Goal: Information Seeking & Learning: Learn about a topic

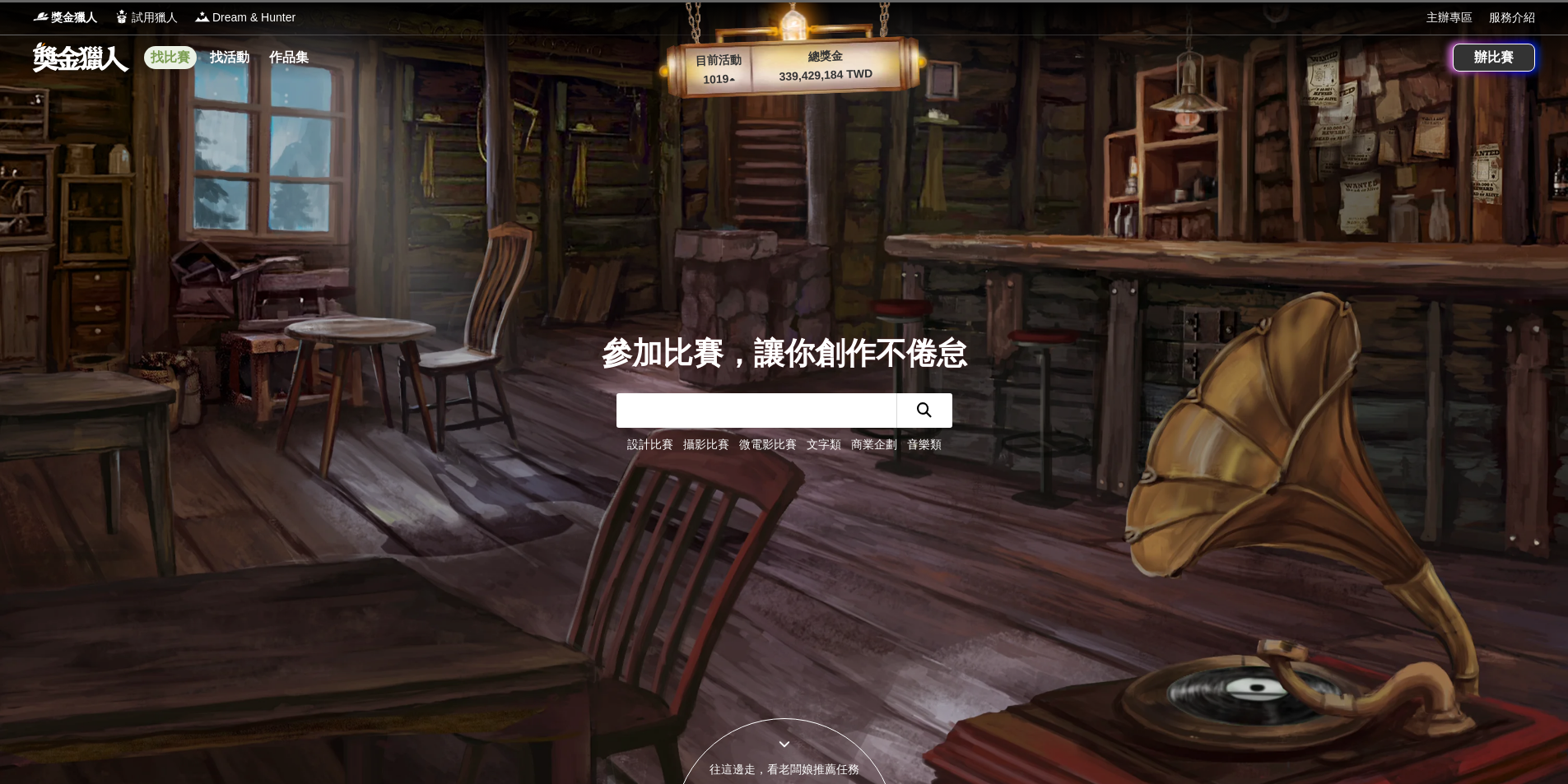
click at [170, 57] on link "找比賽" at bounding box center [170, 58] width 53 height 23
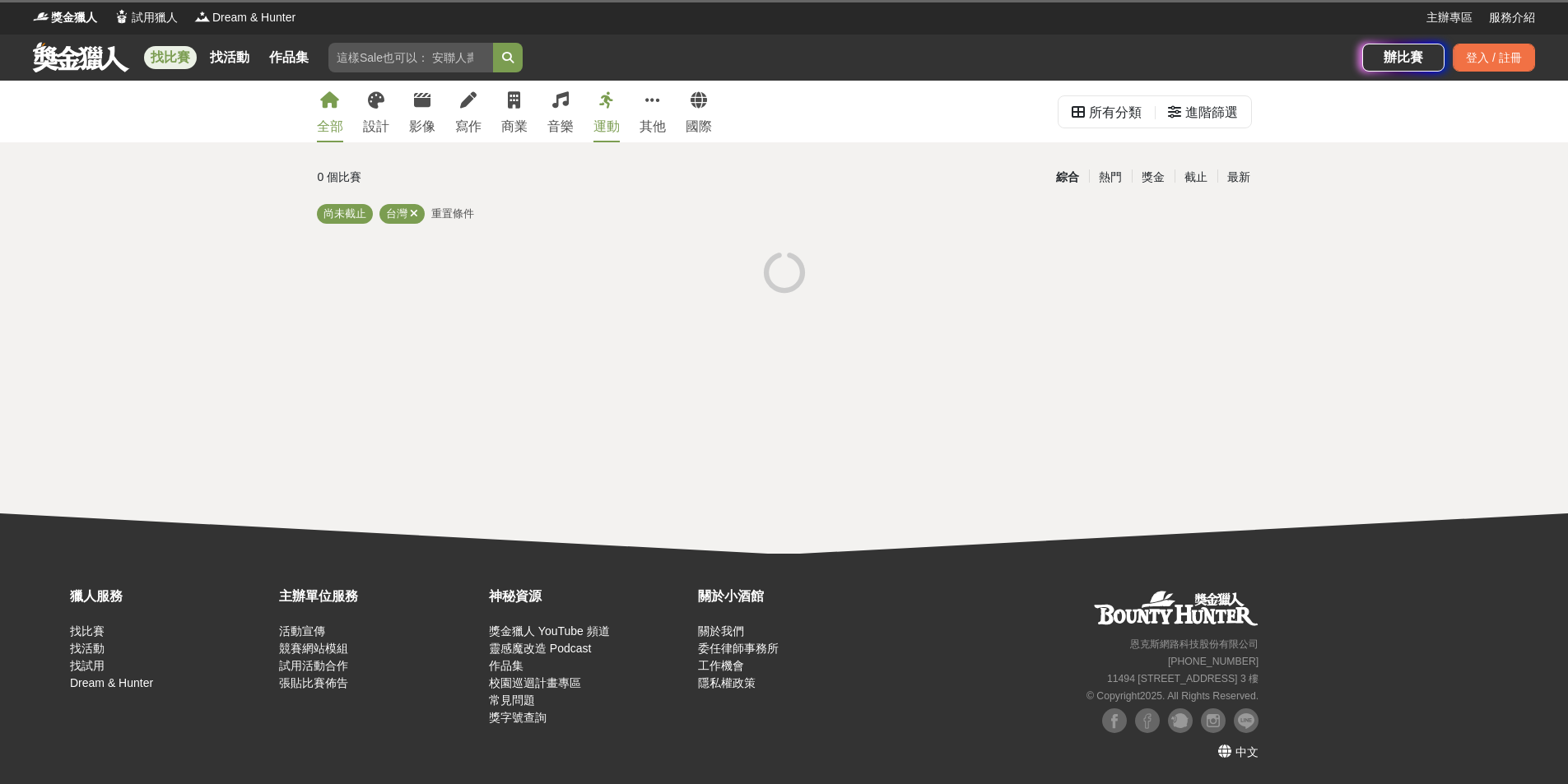
click at [324, 122] on div "全部" at bounding box center [330, 127] width 26 height 20
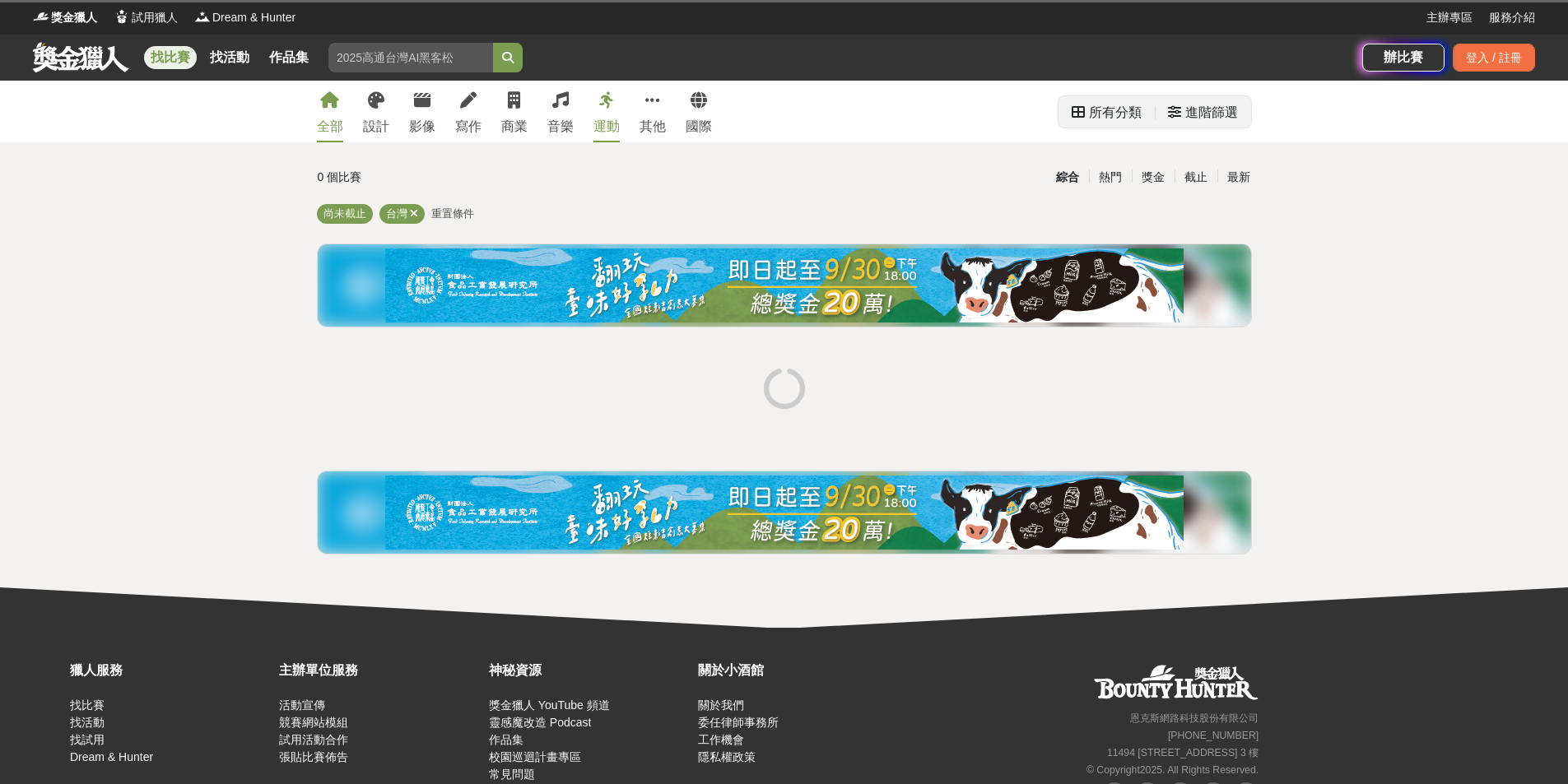
click at [1234, 115] on div "進階篩選" at bounding box center [1211, 113] width 53 height 33
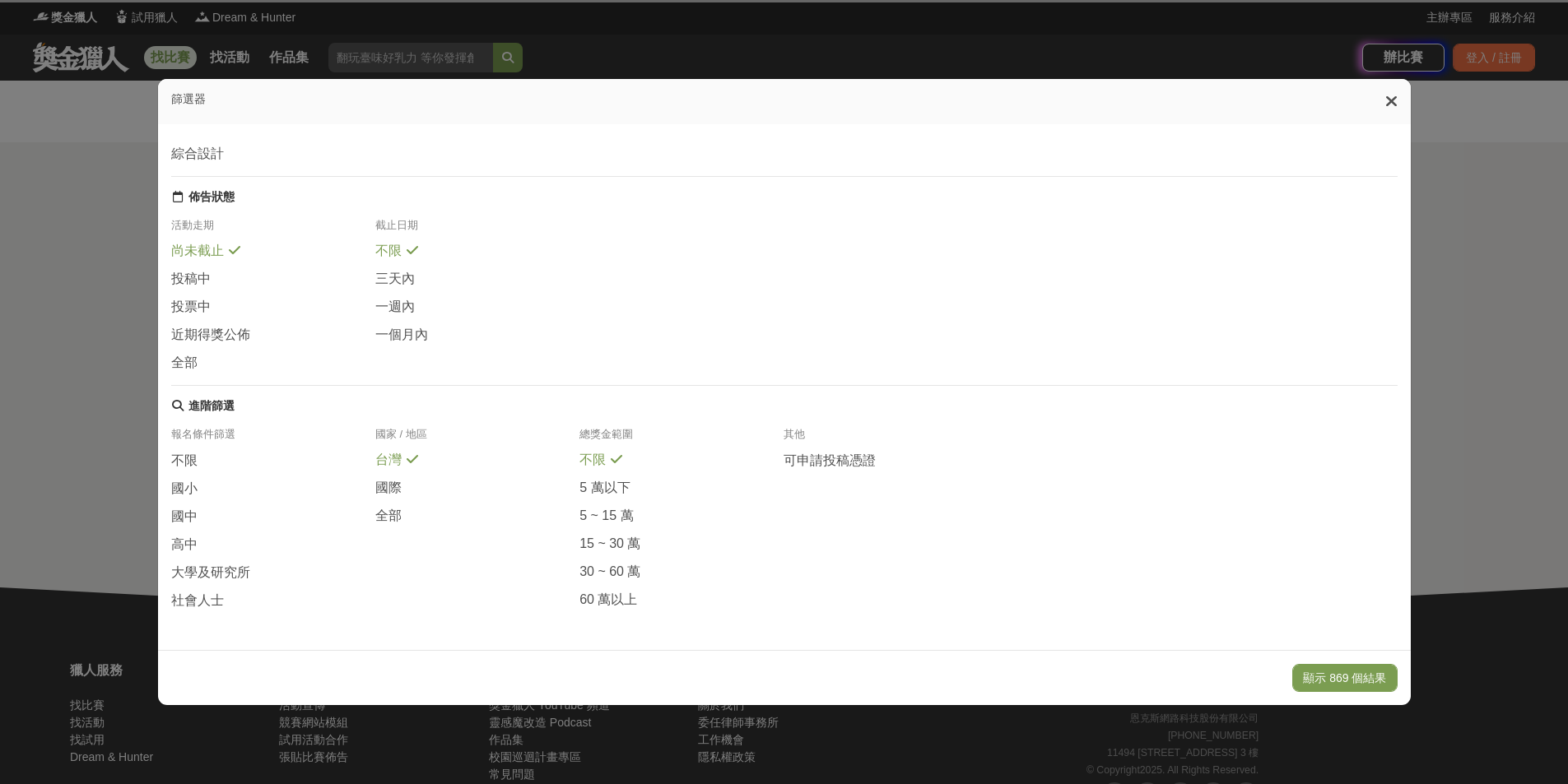
scroll to position [164, 0]
click at [186, 492] on span "國小" at bounding box center [184, 488] width 26 height 17
click at [186, 508] on span "國中" at bounding box center [184, 516] width 26 height 17
click at [208, 596] on span "社會人士" at bounding box center [197, 599] width 53 height 17
click at [1346, 672] on button "顯示 65 個結果" at bounding box center [1348, 677] width 98 height 28
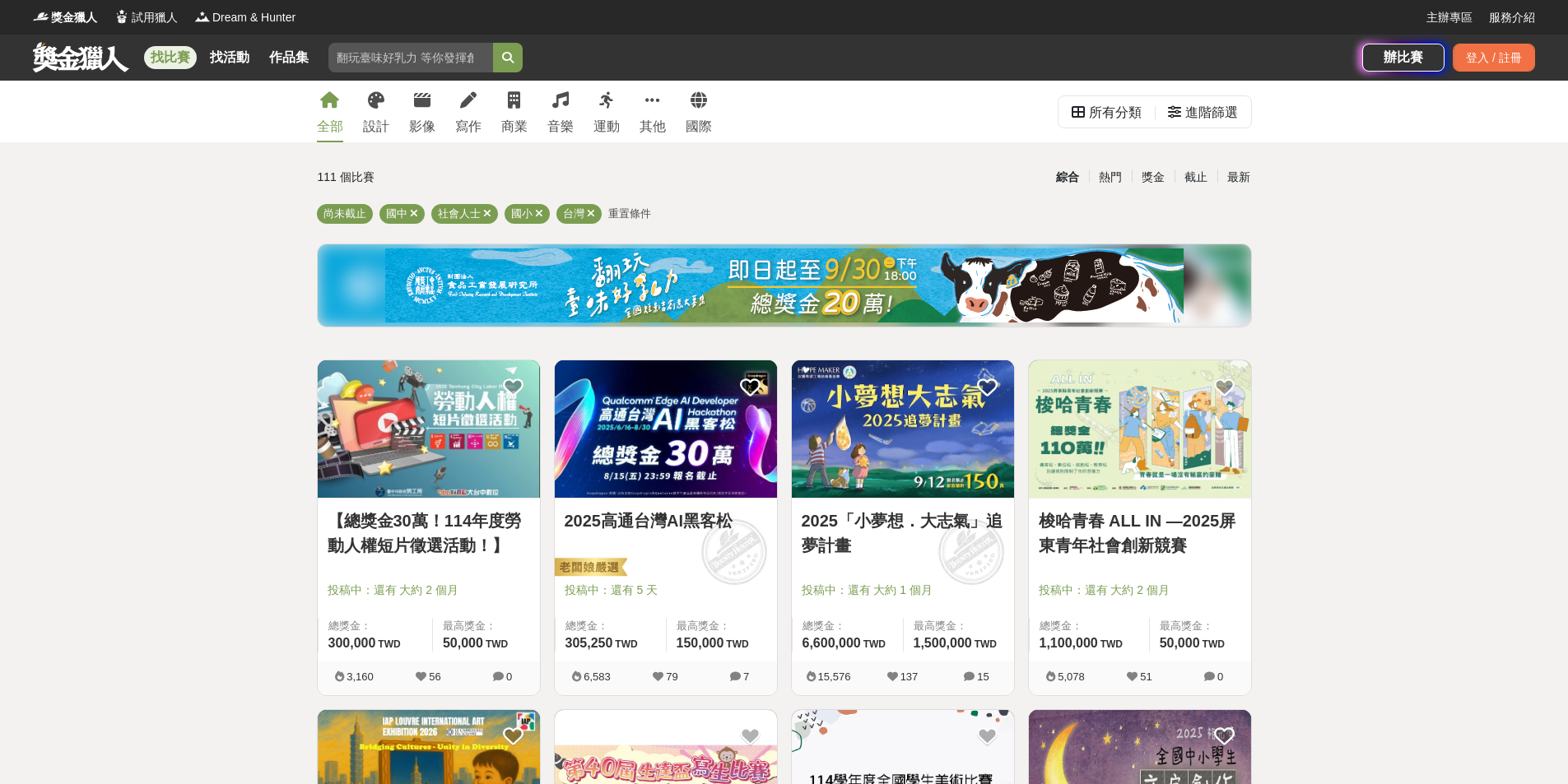
click at [426, 546] on link "【總獎金30萬！114年度勞動人權短片徵選活動！】" at bounding box center [429, 532] width 203 height 49
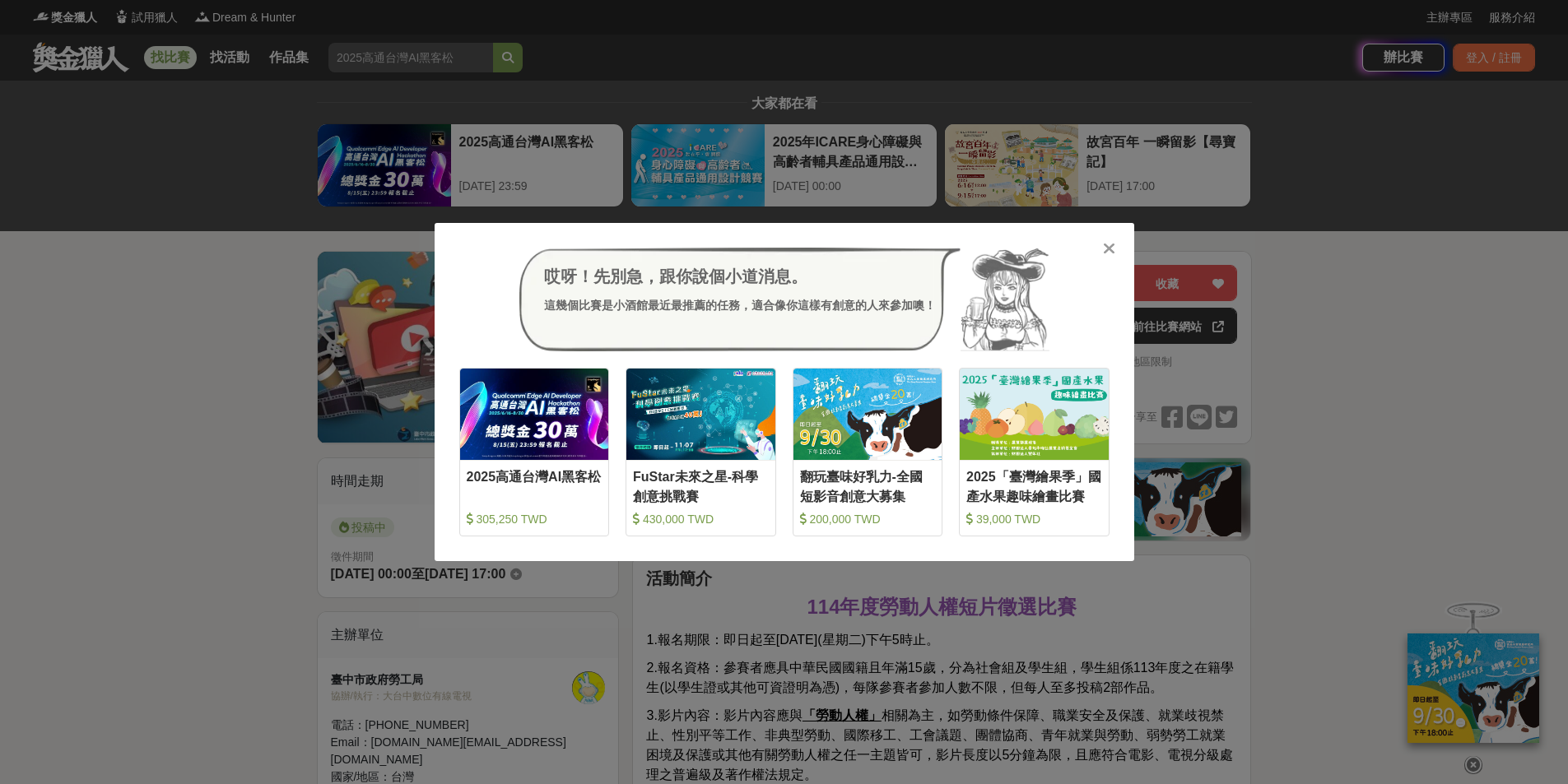
click at [1111, 251] on icon at bounding box center [1109, 248] width 13 height 16
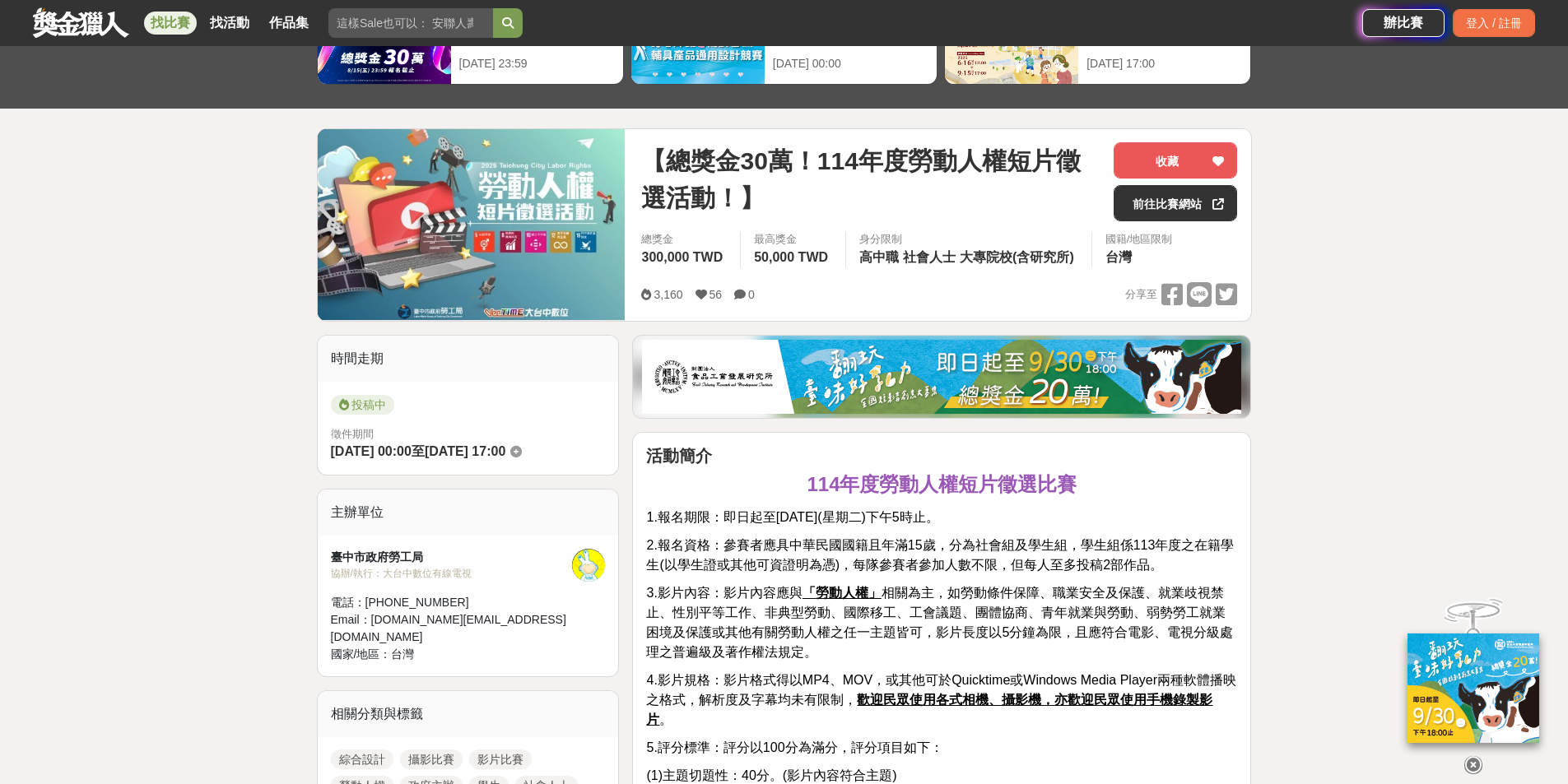
scroll to position [82, 0]
